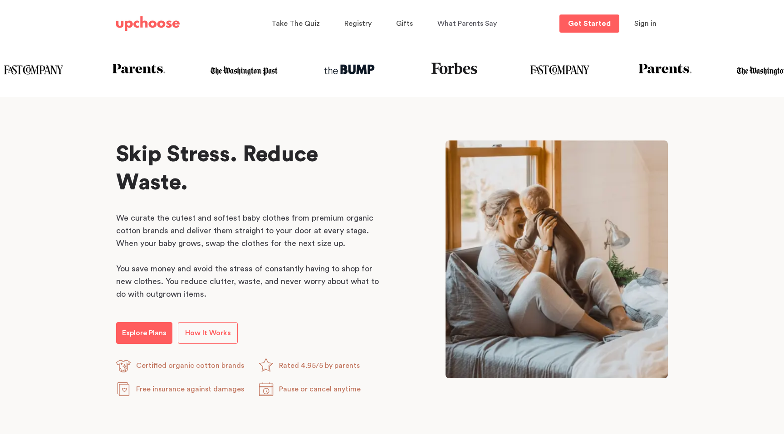
scroll to position [356, 0]
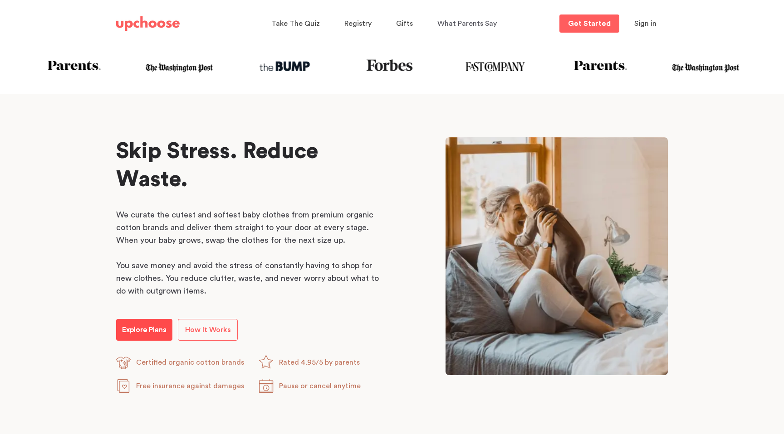
click at [158, 327] on p "Explore Plans" at bounding box center [144, 330] width 44 height 11
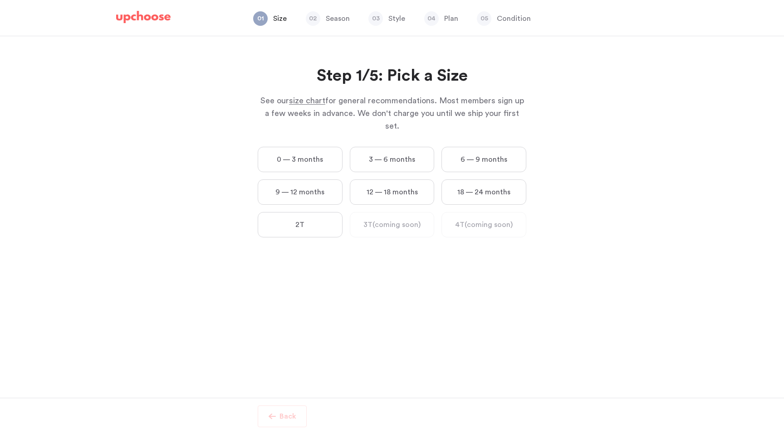
click at [312, 180] on label "9 — 12 months" at bounding box center [300, 192] width 85 height 25
click at [0, 0] on months "9 — 12 months" at bounding box center [0, 0] width 0 height 0
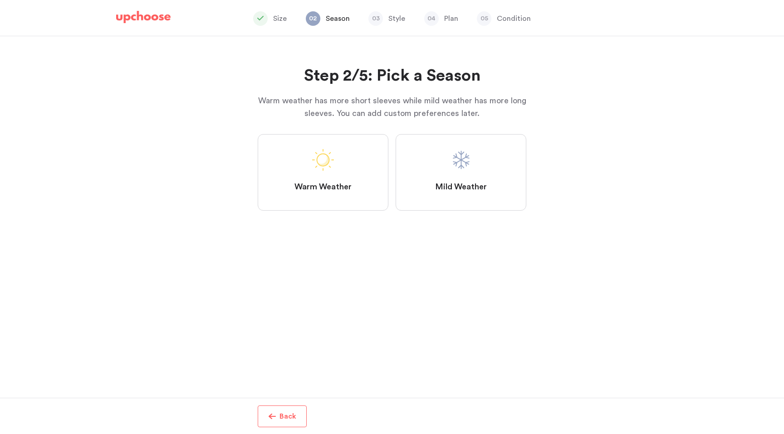
click at [284, 414] on p "Back" at bounding box center [287, 416] width 17 height 11
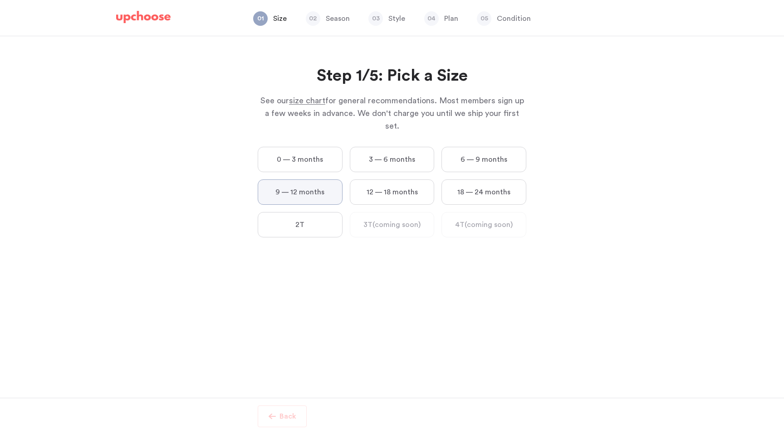
click at [391, 180] on label "12 — 18 months" at bounding box center [392, 192] width 85 height 25
click at [0, 0] on months "12 — 18 months" at bounding box center [0, 0] width 0 height 0
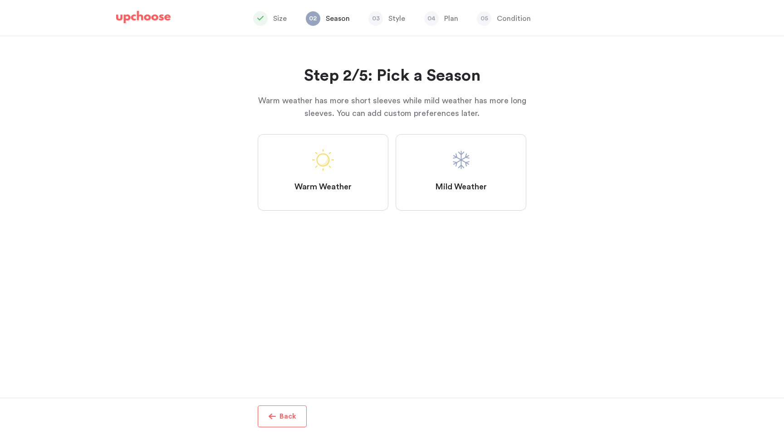
click at [438, 162] on label "Mild Weather" at bounding box center [460, 172] width 131 height 77
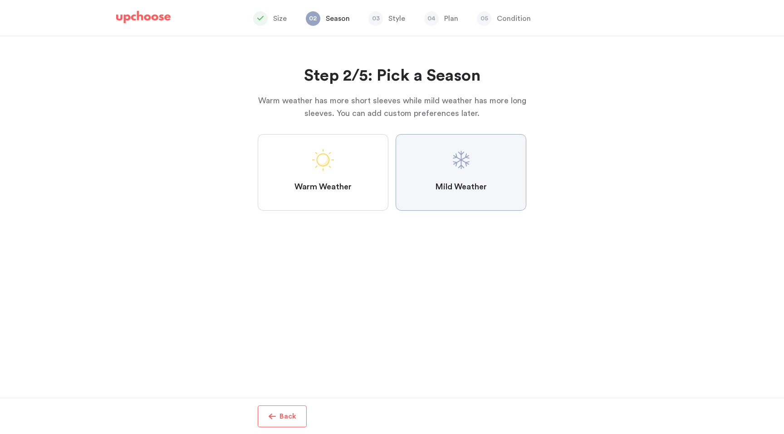
click at [0, 0] on Weather "Mild Weather" at bounding box center [0, 0] width 0 height 0
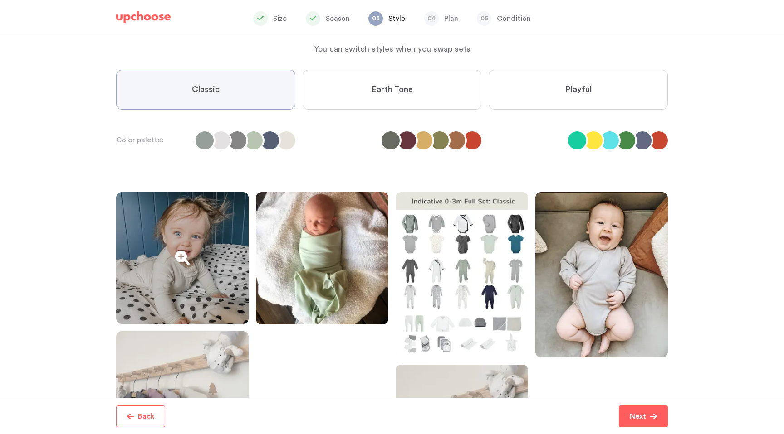
scroll to position [49, 0]
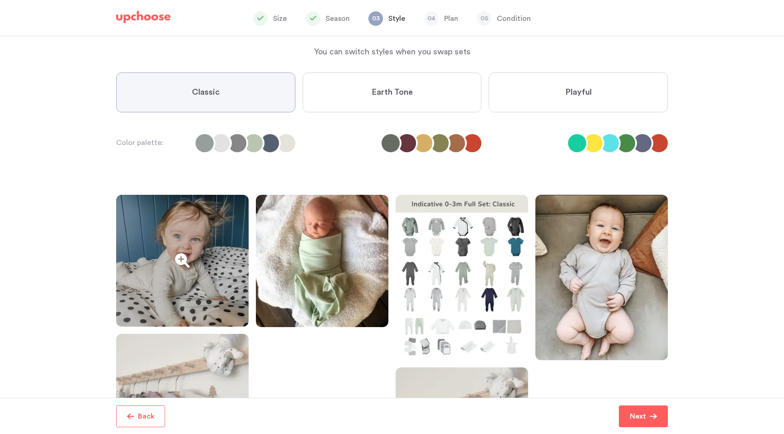
click at [196, 254] on div at bounding box center [182, 261] width 132 height 132
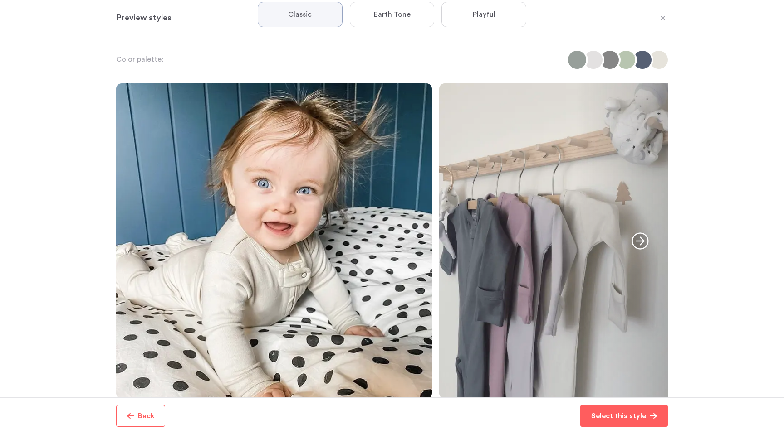
click at [150, 411] on p "Back" at bounding box center [146, 416] width 17 height 11
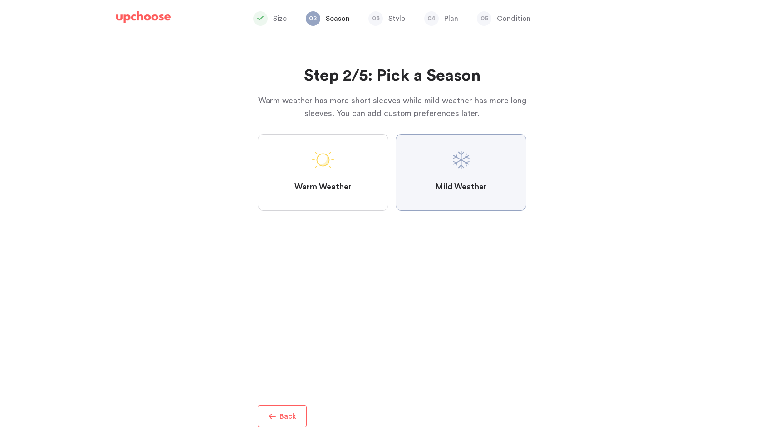
click at [419, 205] on label "Mild Weather" at bounding box center [460, 172] width 131 height 77
click at [0, 0] on Weather "Mild Weather" at bounding box center [0, 0] width 0 height 0
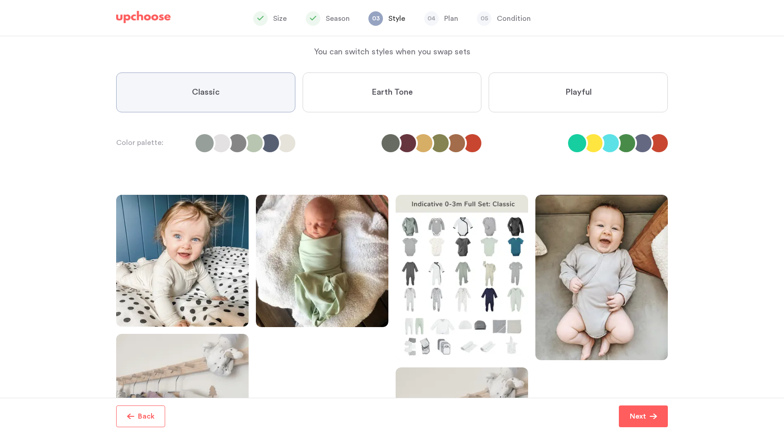
click at [426, 144] on li at bounding box center [423, 143] width 18 height 18
click at [393, 99] on label "Earth Tone" at bounding box center [392, 93] width 179 height 40
click at [0, 0] on Tone "Earth Tone" at bounding box center [0, 0] width 0 height 0
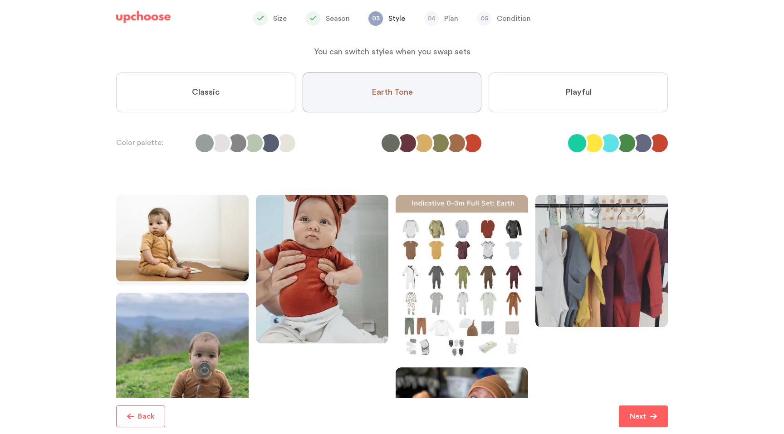
scroll to position [52, 0]
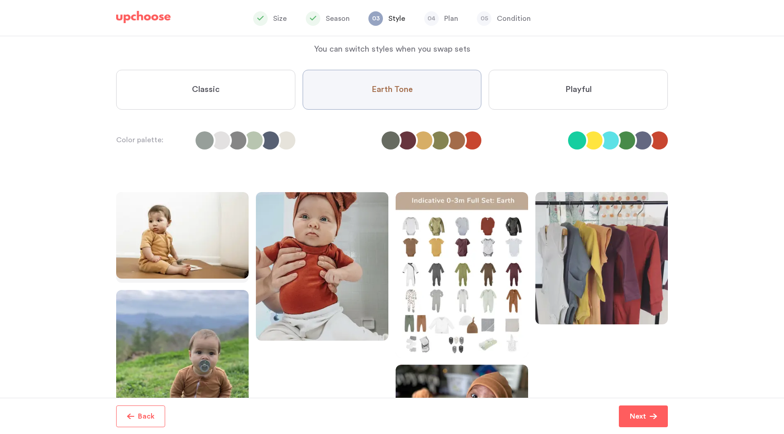
click at [239, 83] on label "Classic" at bounding box center [205, 90] width 179 height 40
click at [0, 0] on input "Classic" at bounding box center [0, 0] width 0 height 0
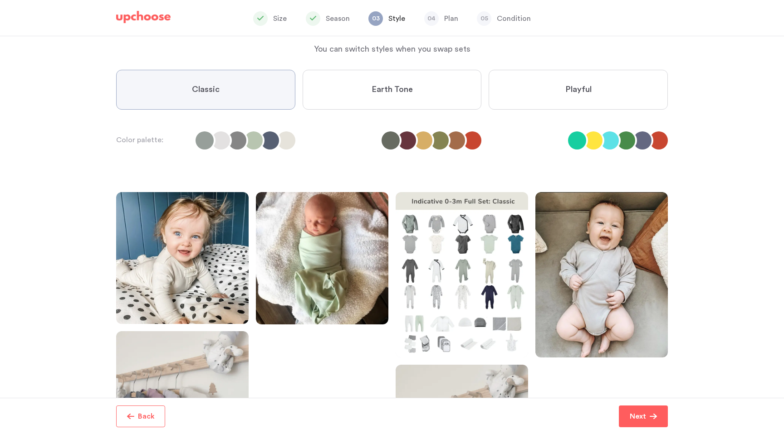
click at [372, 112] on div "Classic Earth Tone Playful" at bounding box center [391, 93] width 559 height 47
click at [373, 87] on span "Earth Tone" at bounding box center [391, 89] width 41 height 11
click at [0, 0] on Tone "Earth Tone" at bounding box center [0, 0] width 0 height 0
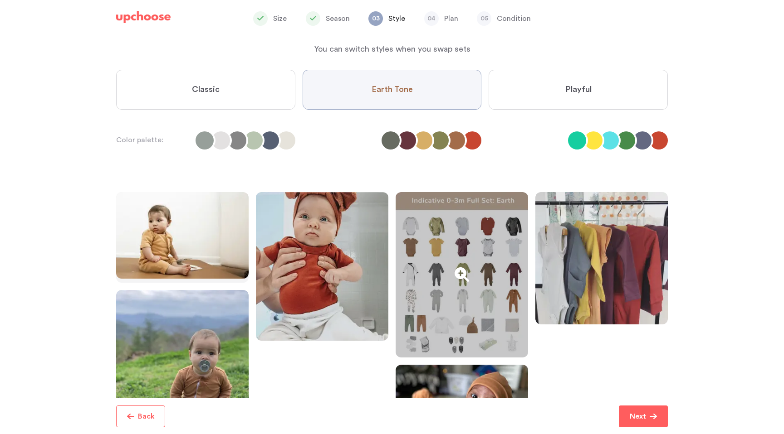
scroll to position [164, 0]
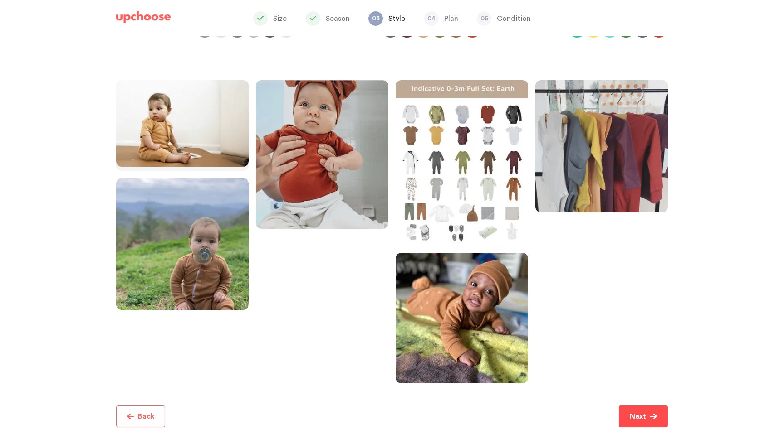
click at [654, 423] on button "Next" at bounding box center [643, 417] width 49 height 22
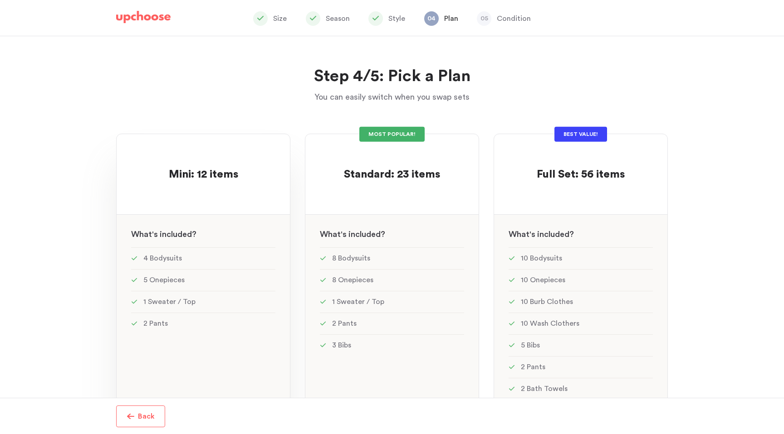
click at [239, 182] on div at bounding box center [203, 191] width 144 height 18
